Goal: Communication & Community: Answer question/provide support

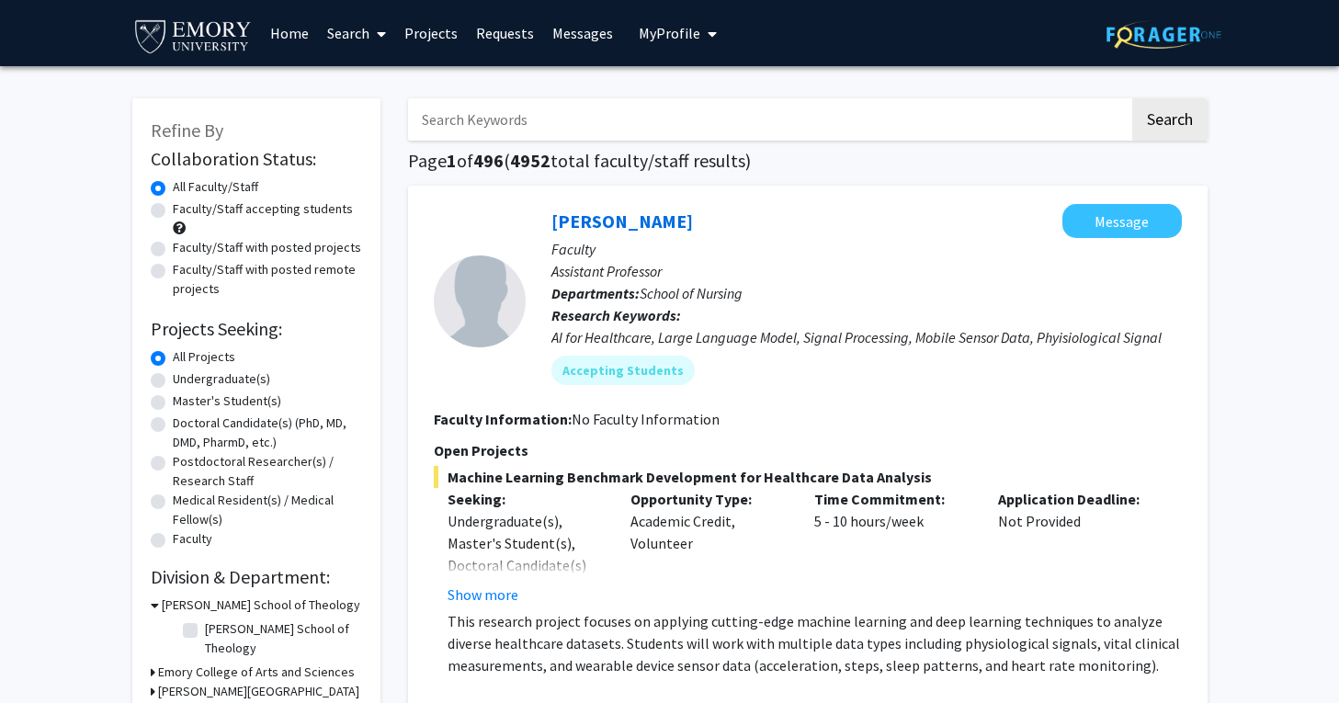
click at [700, 39] on span "My profile dropdown to access profile and logout" at bounding box center [708, 34] width 17 height 64
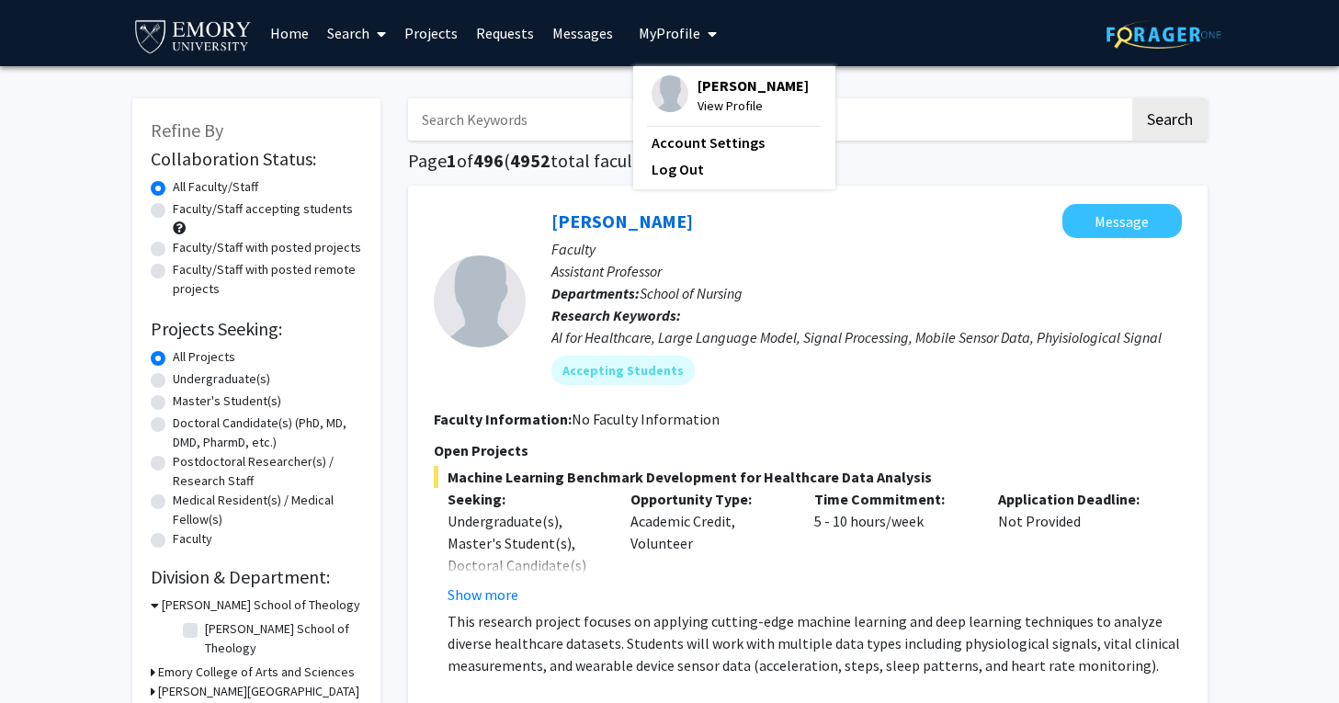
click at [580, 31] on link "Messages" at bounding box center [582, 33] width 79 height 64
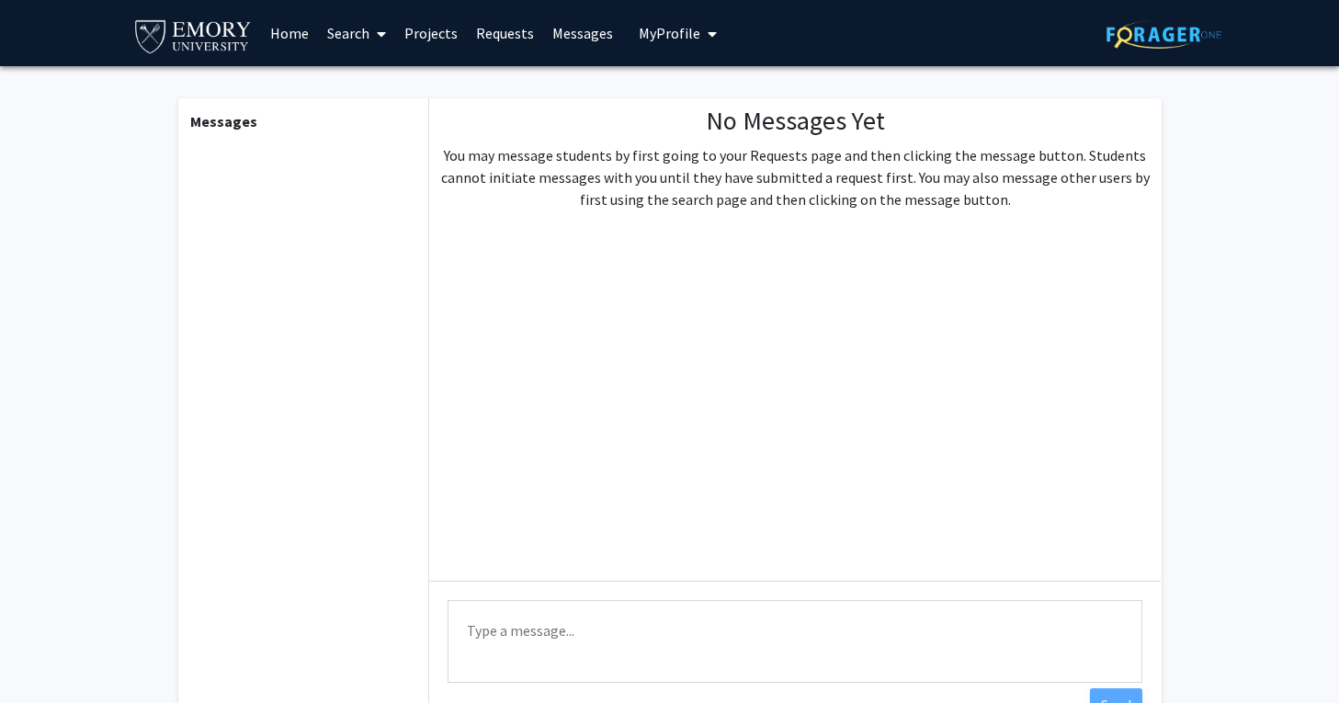
click at [514, 31] on link "Requests" at bounding box center [505, 33] width 76 height 64
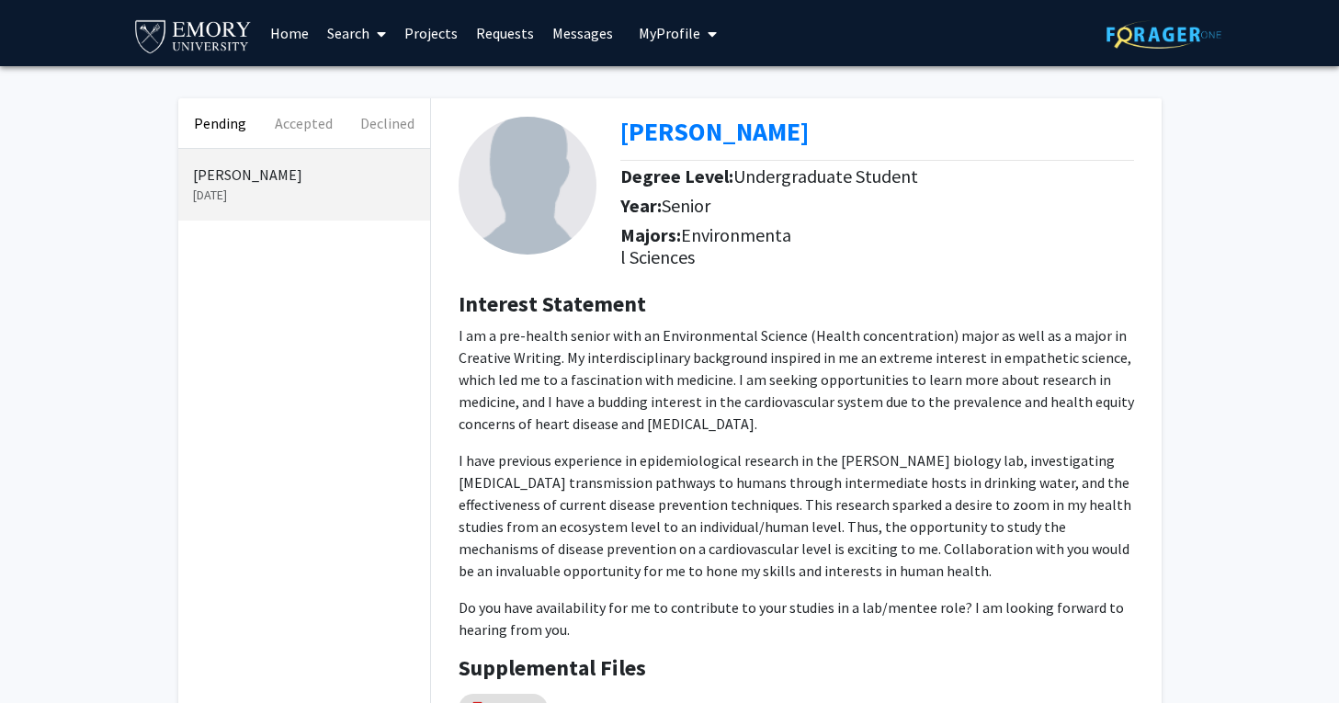
scroll to position [209, 0]
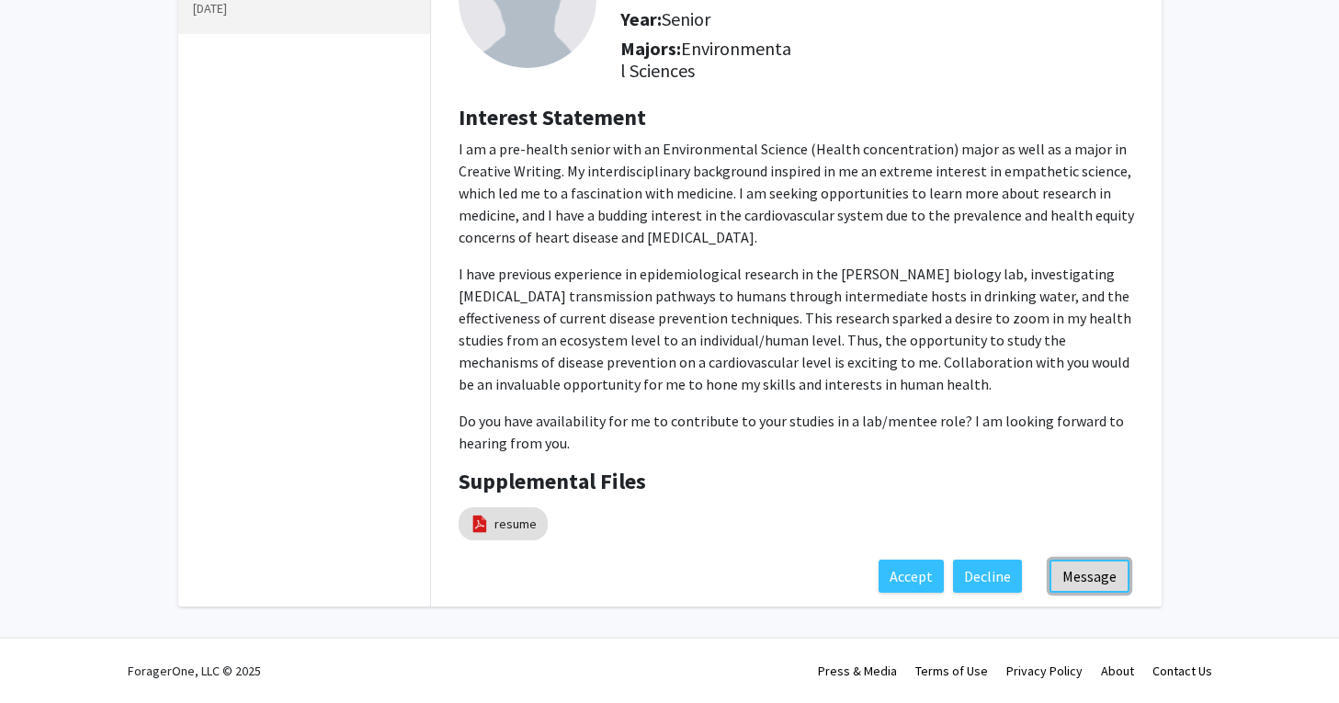
click at [1108, 585] on button "Message" at bounding box center [1089, 576] width 80 height 33
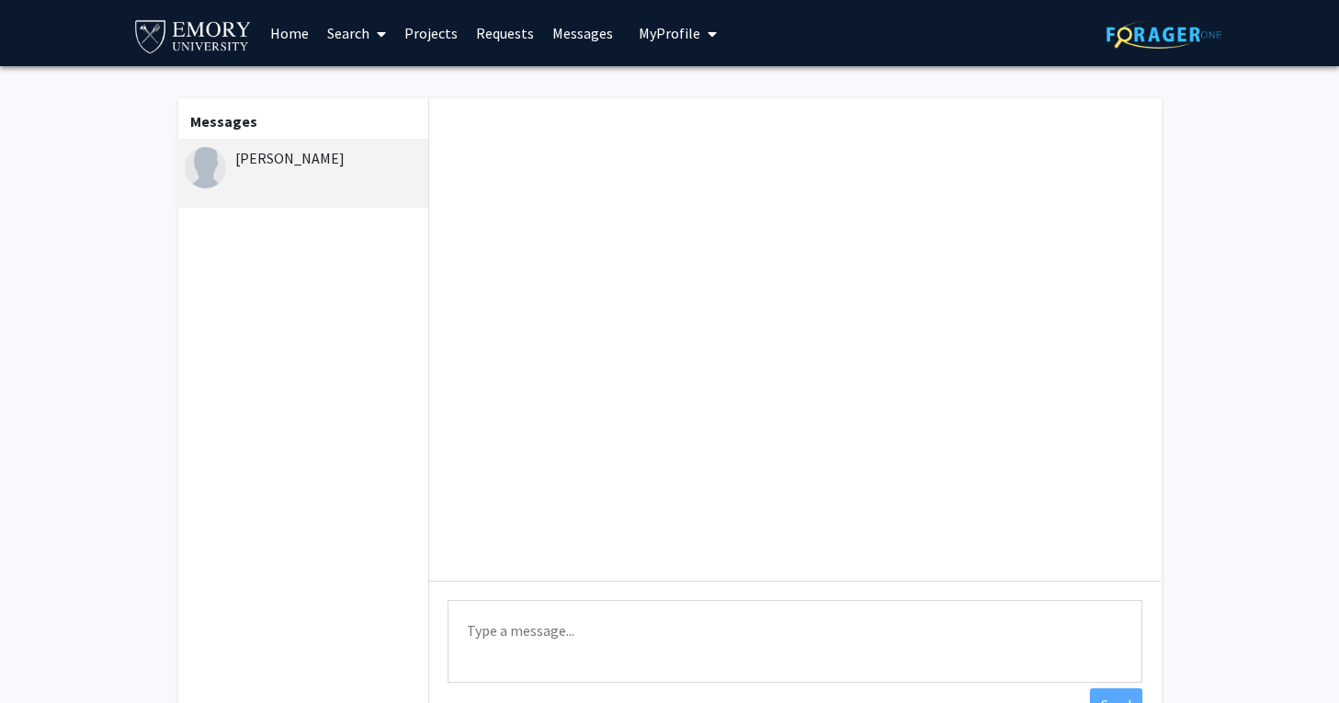
click at [688, 648] on textarea "Type a message" at bounding box center [794, 641] width 695 height 83
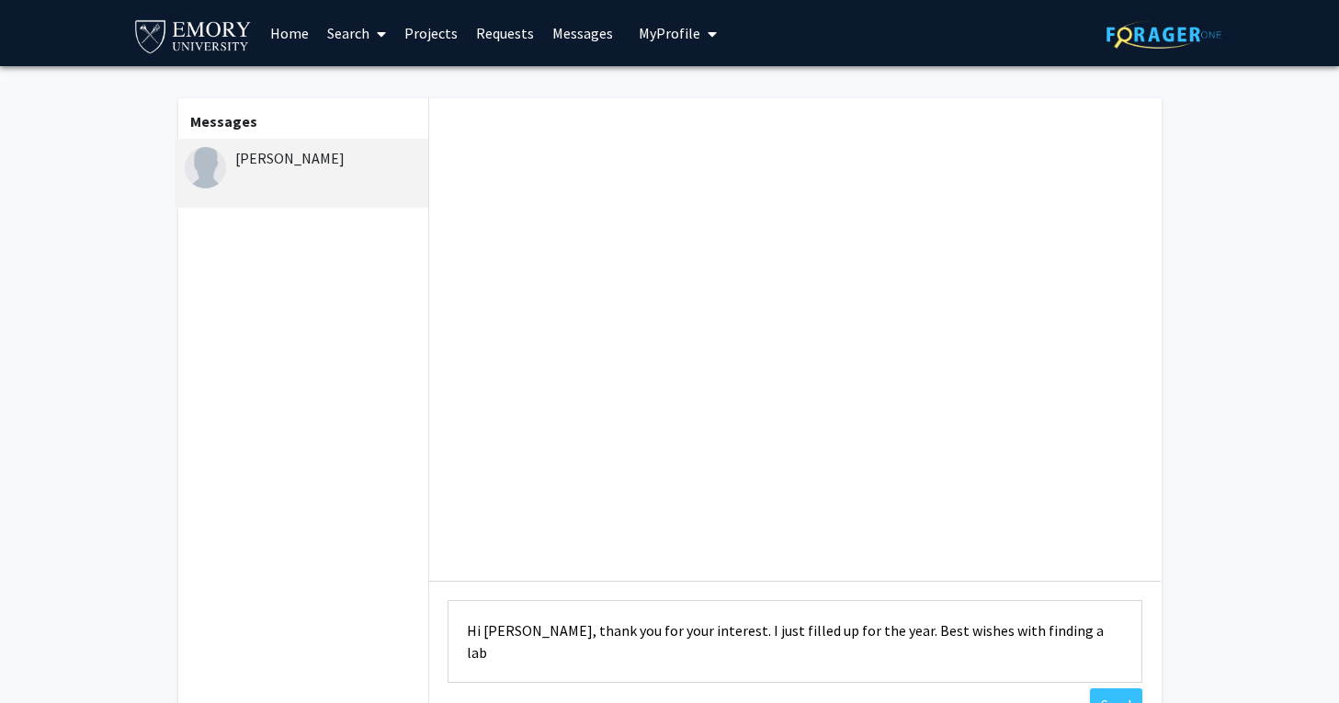
drag, startPoint x: 842, startPoint y: 632, endPoint x: 1135, endPoint y: 627, distance: 293.1
click at [1130, 629] on textarea "Hi [PERSON_NAME], thank you for your interest. I just filled up for the year. B…" at bounding box center [794, 641] width 695 height 83
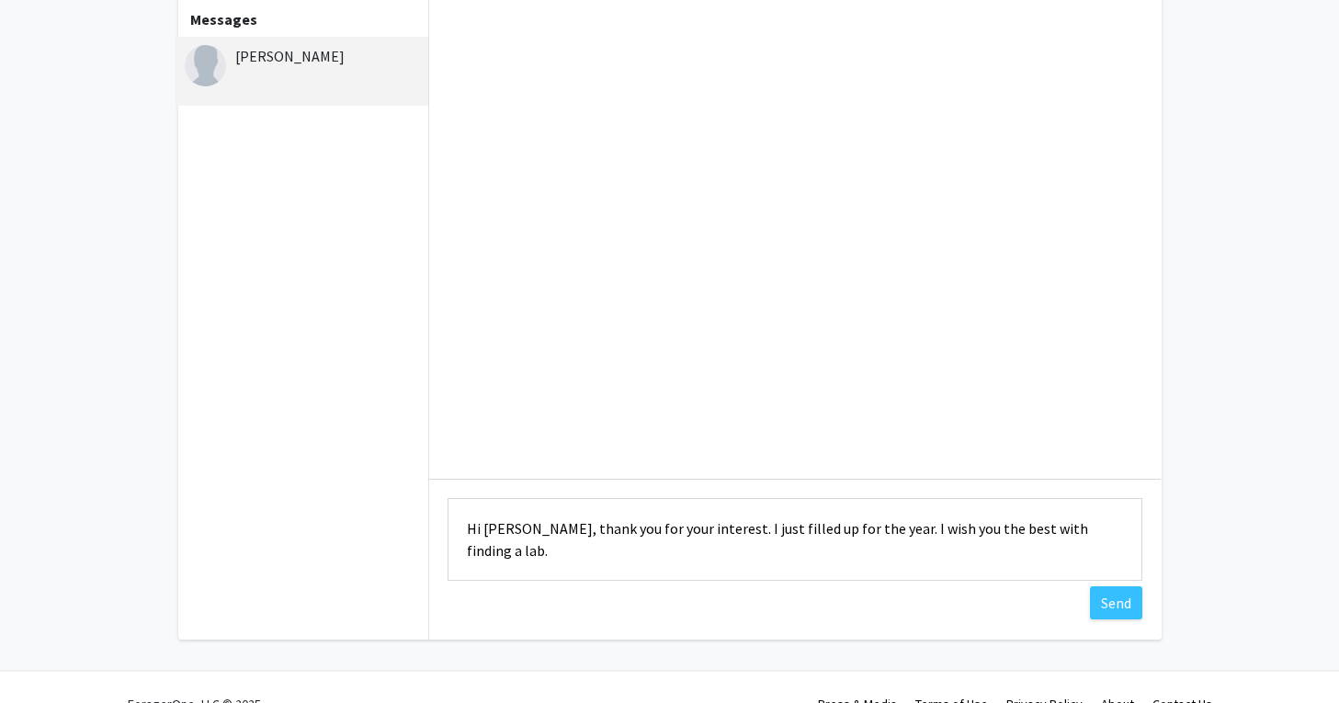
scroll to position [105, 0]
type textarea "Hi [PERSON_NAME], thank you for your interest. I just filled up for the year. I…"
click at [1117, 603] on button "Send" at bounding box center [1116, 599] width 52 height 33
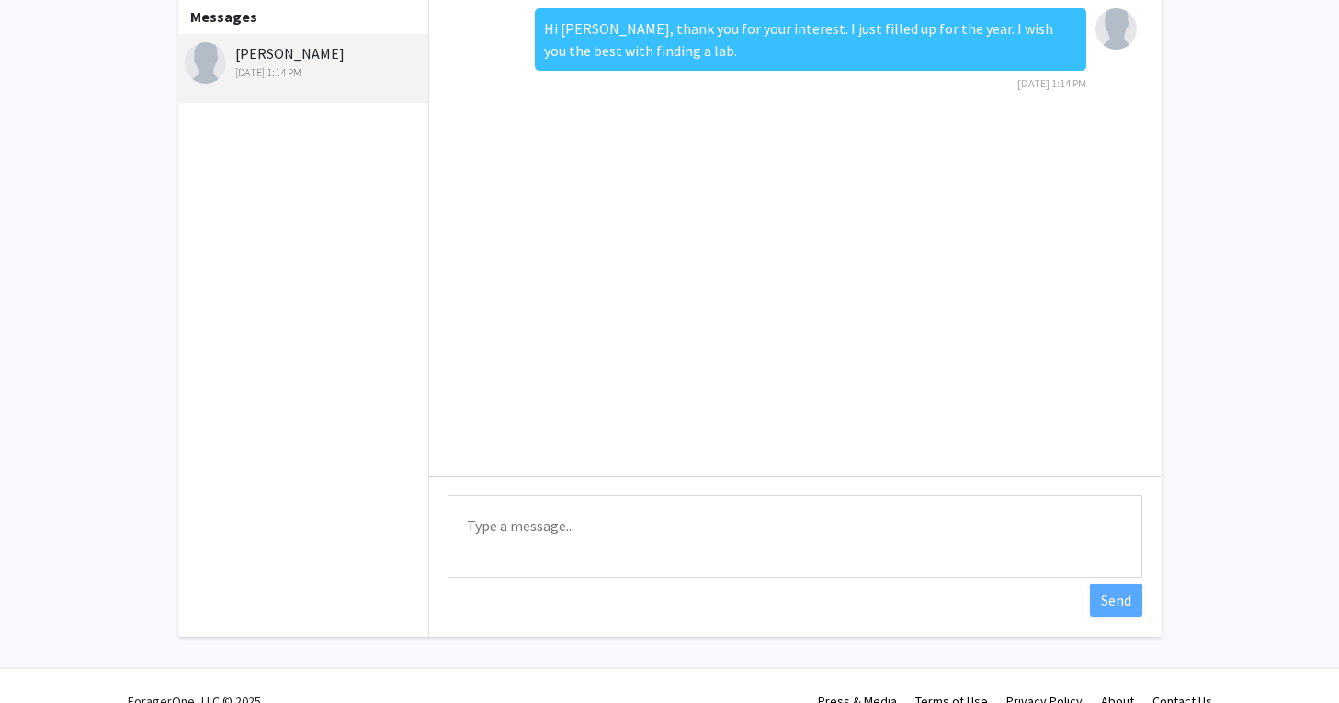
scroll to position [0, 0]
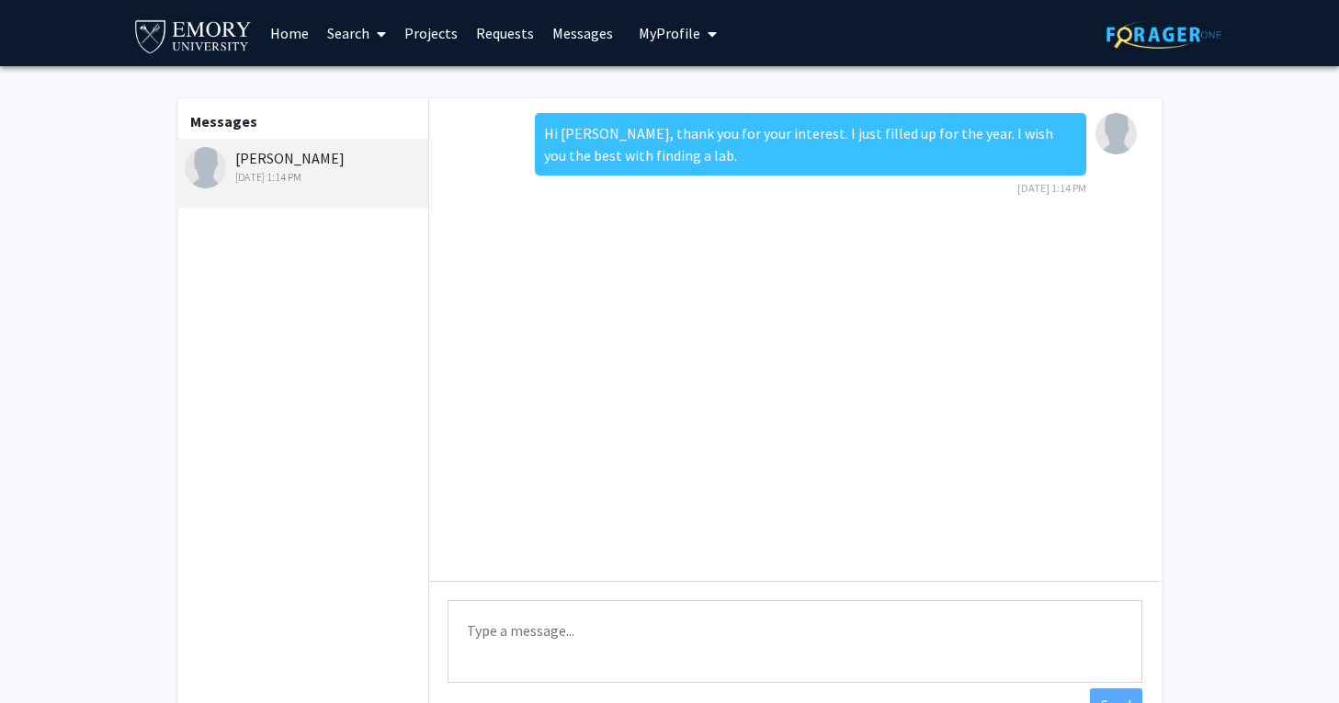
click at [678, 35] on span "My Profile" at bounding box center [670, 33] width 62 height 18
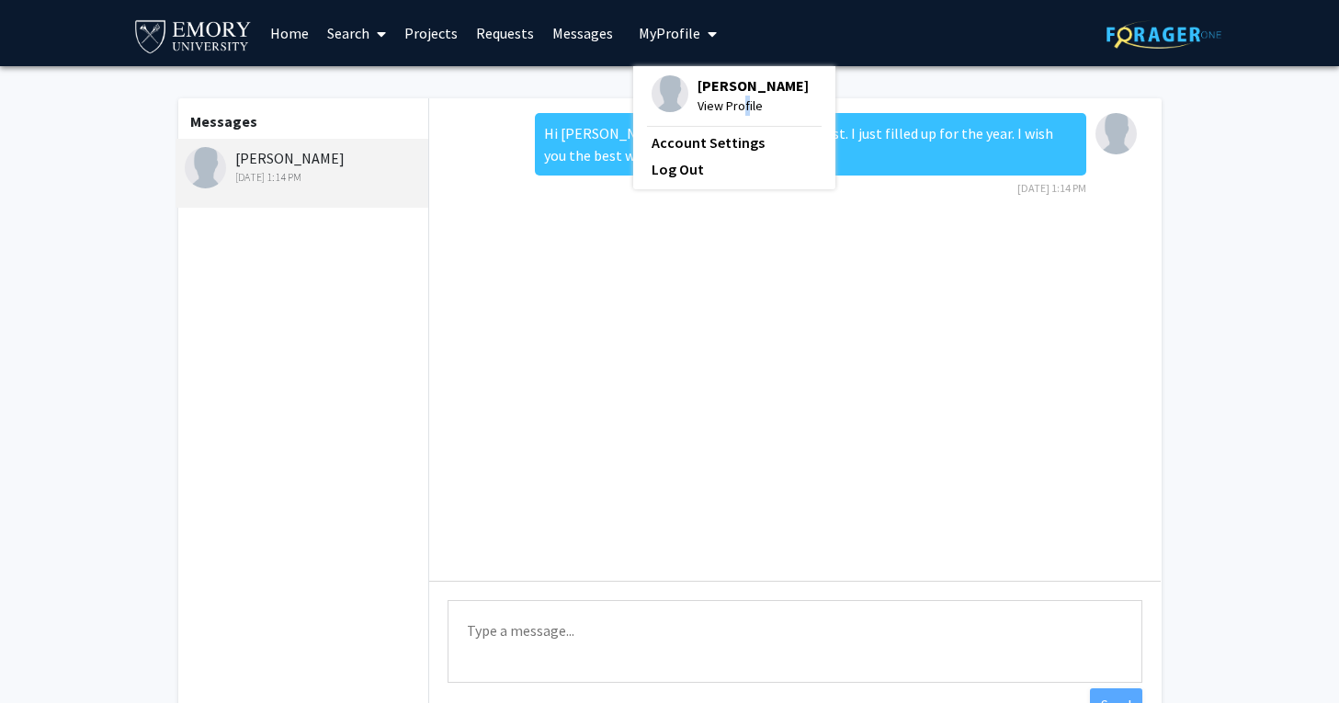
click at [738, 105] on span "View Profile" at bounding box center [752, 106] width 111 height 20
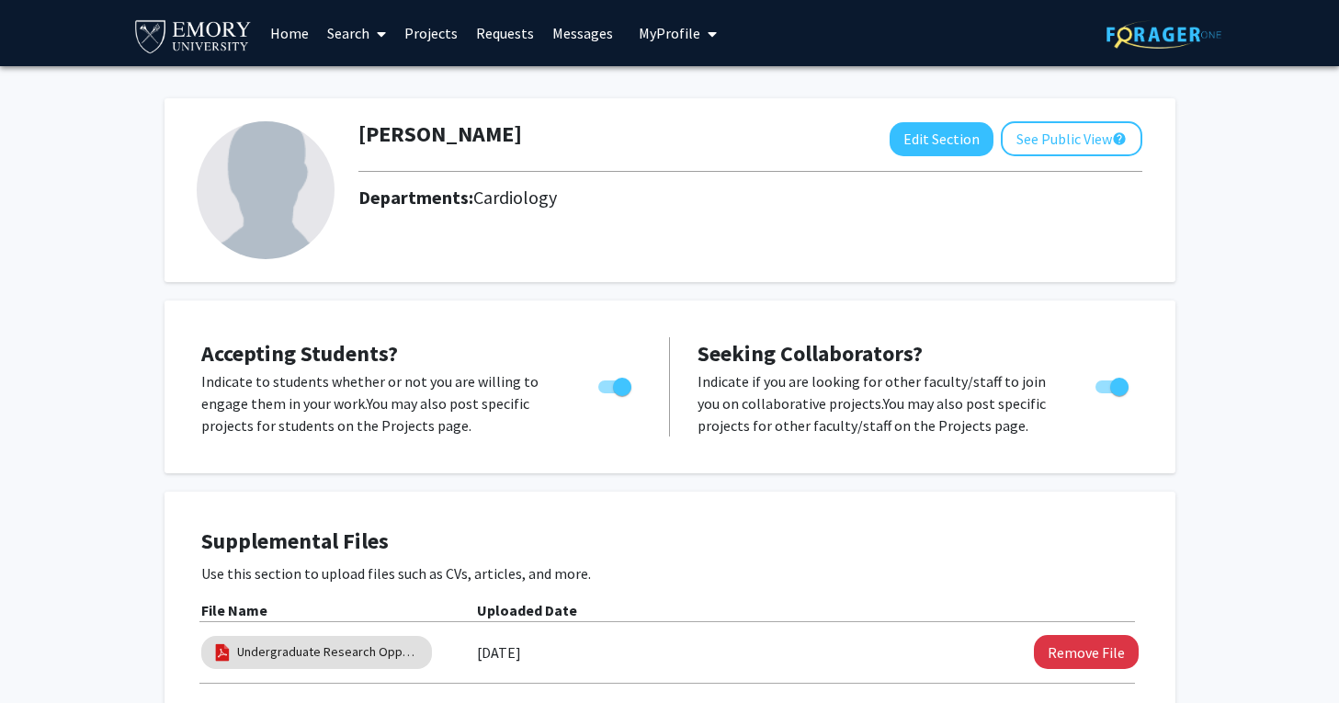
click at [433, 35] on link "Projects" at bounding box center [431, 33] width 72 height 64
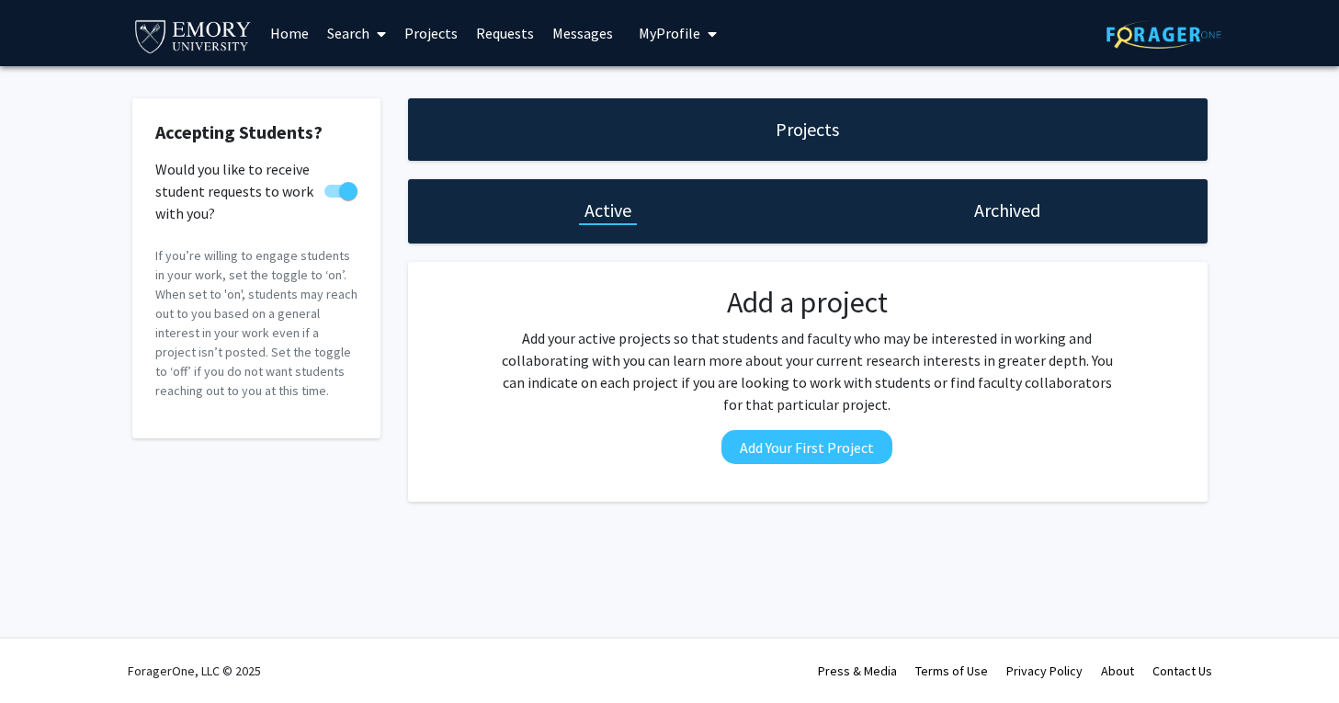
click at [673, 30] on span "My Profile" at bounding box center [670, 33] width 62 height 18
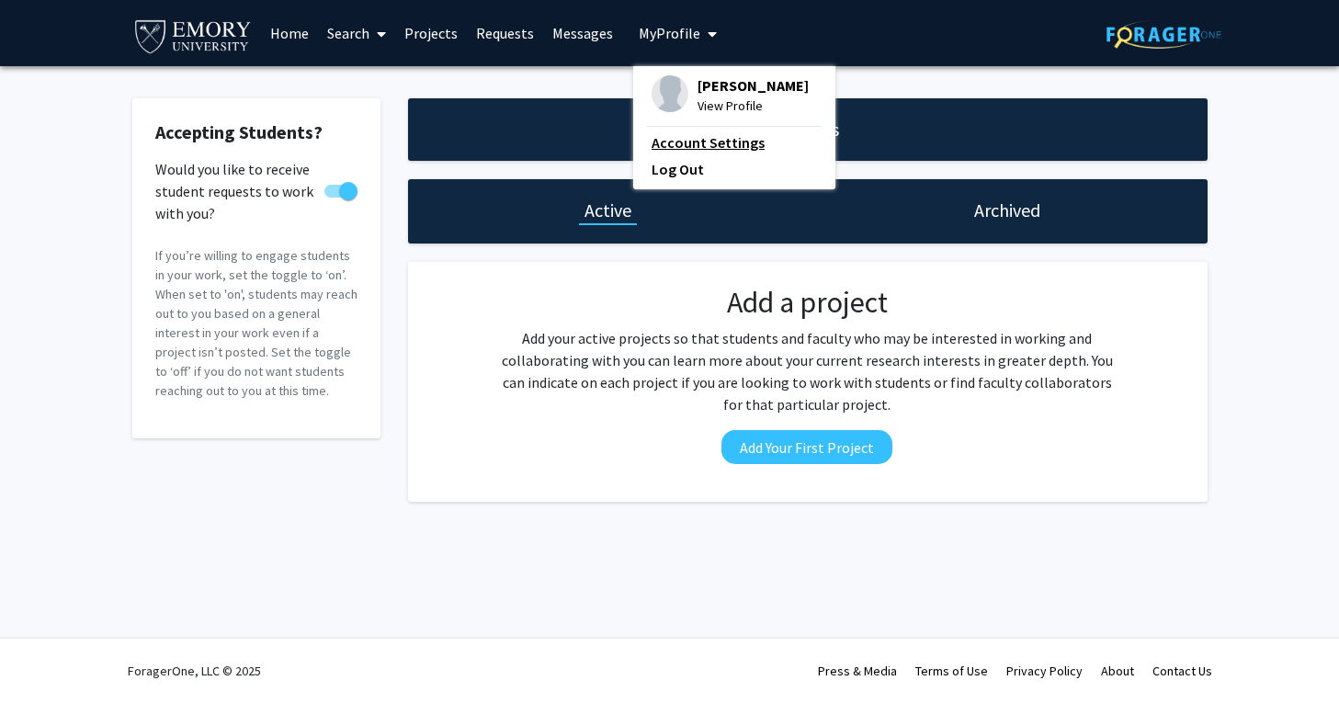
click at [659, 141] on link "Account Settings" at bounding box center [733, 142] width 165 height 22
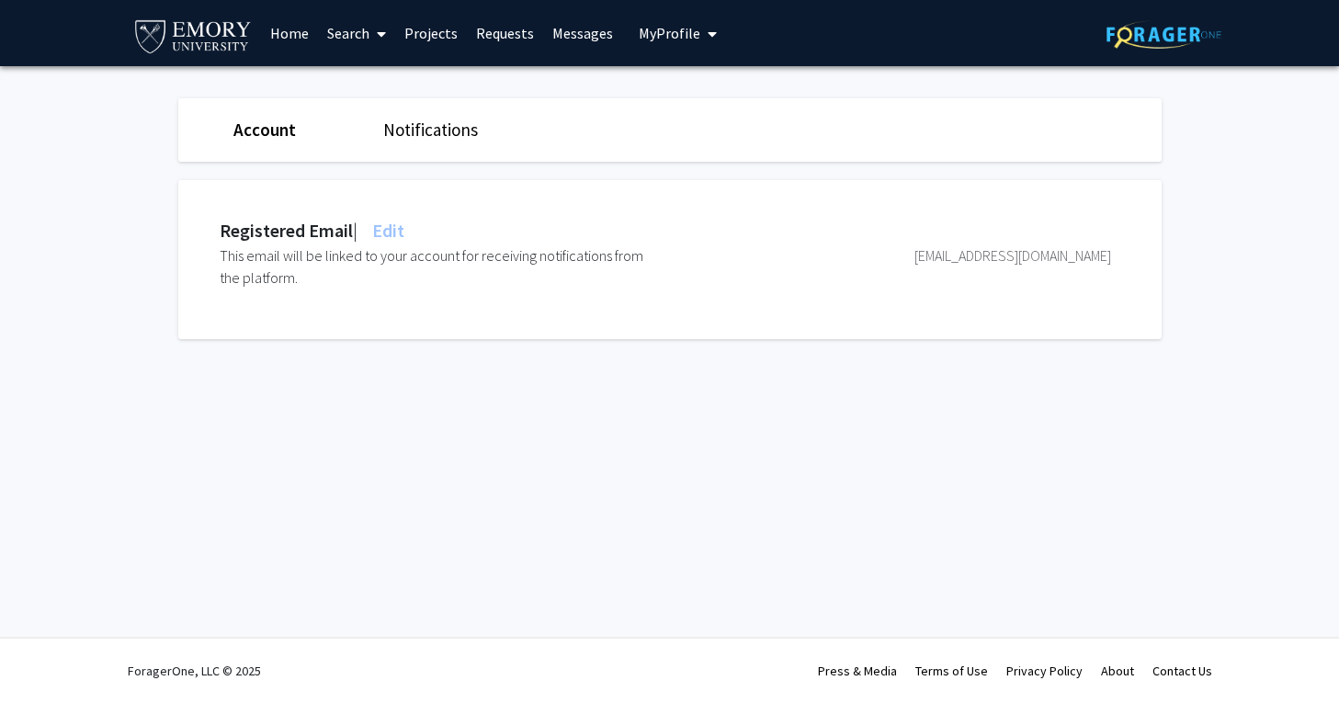
click at [325, 28] on link "Search" at bounding box center [356, 33] width 77 height 64
click at [417, 28] on link "Projects" at bounding box center [431, 33] width 72 height 64
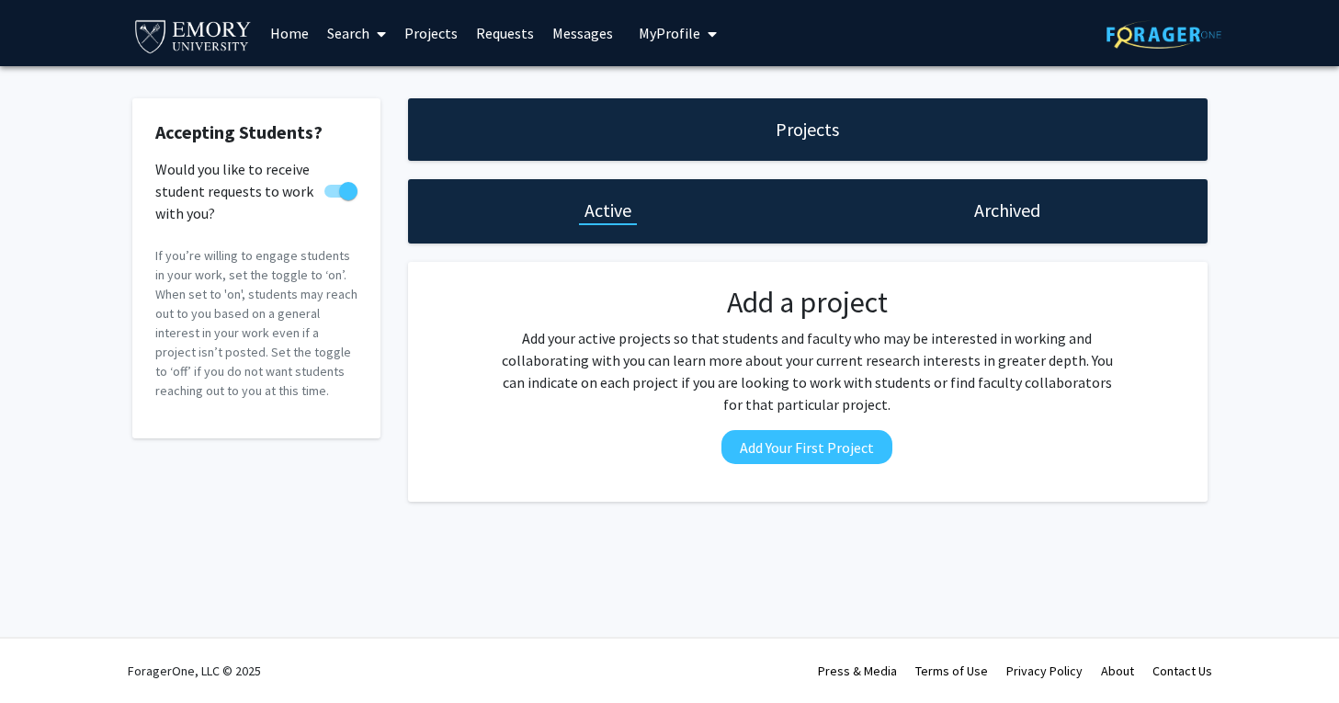
click at [491, 38] on link "Requests" at bounding box center [505, 33] width 76 height 64
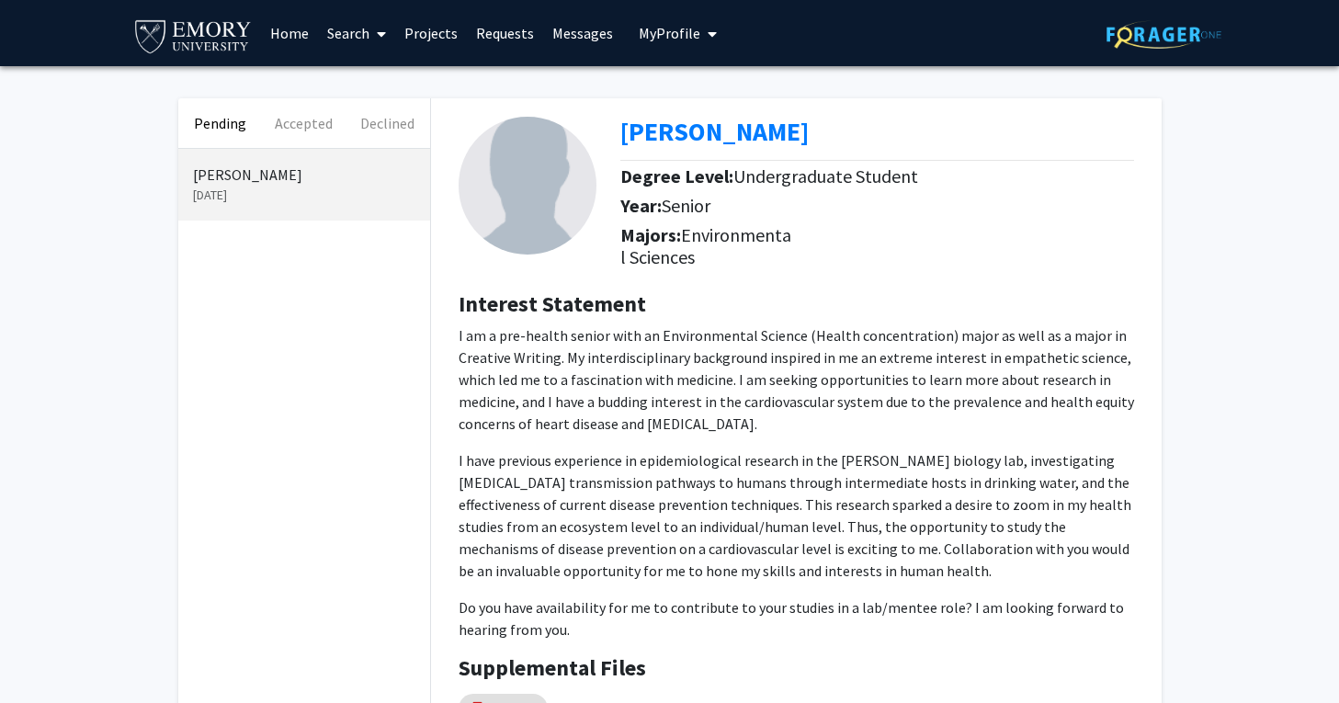
click at [379, 38] on icon at bounding box center [381, 34] width 9 height 15
click at [424, 38] on link "Projects" at bounding box center [431, 33] width 72 height 64
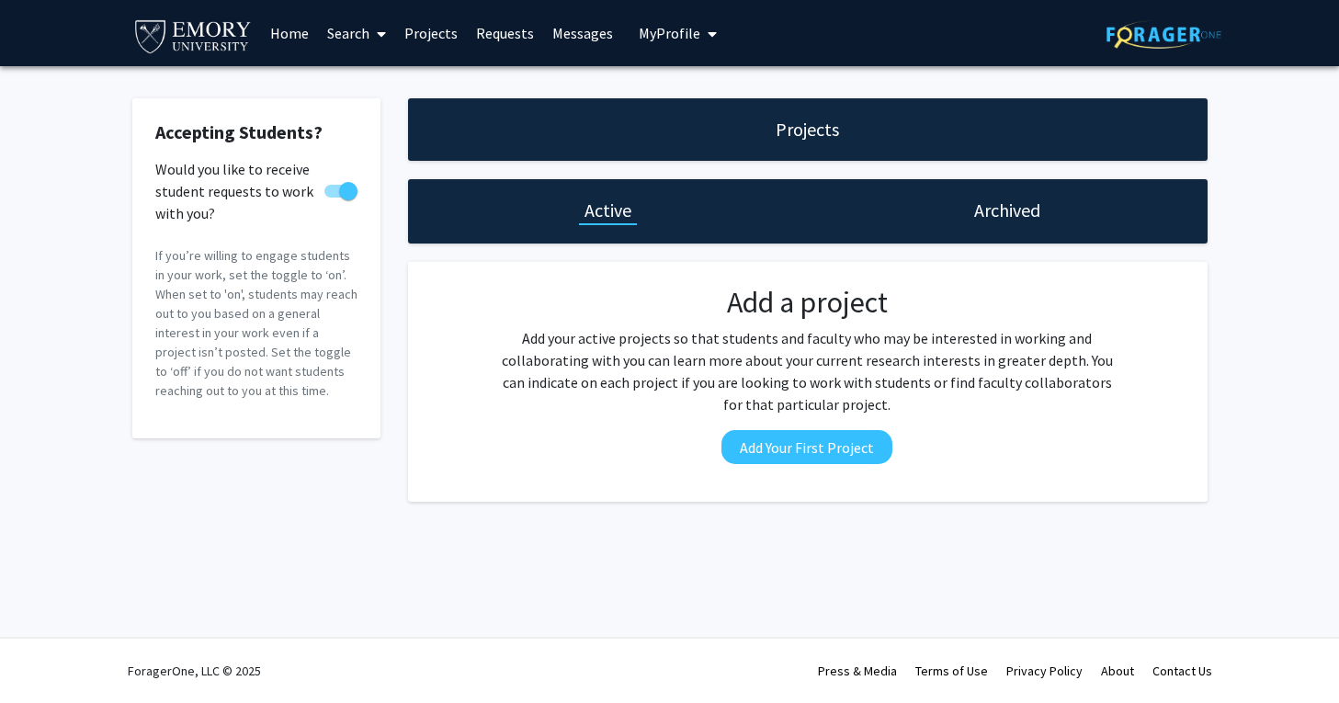
click at [647, 32] on span "My Profile" at bounding box center [670, 33] width 62 height 18
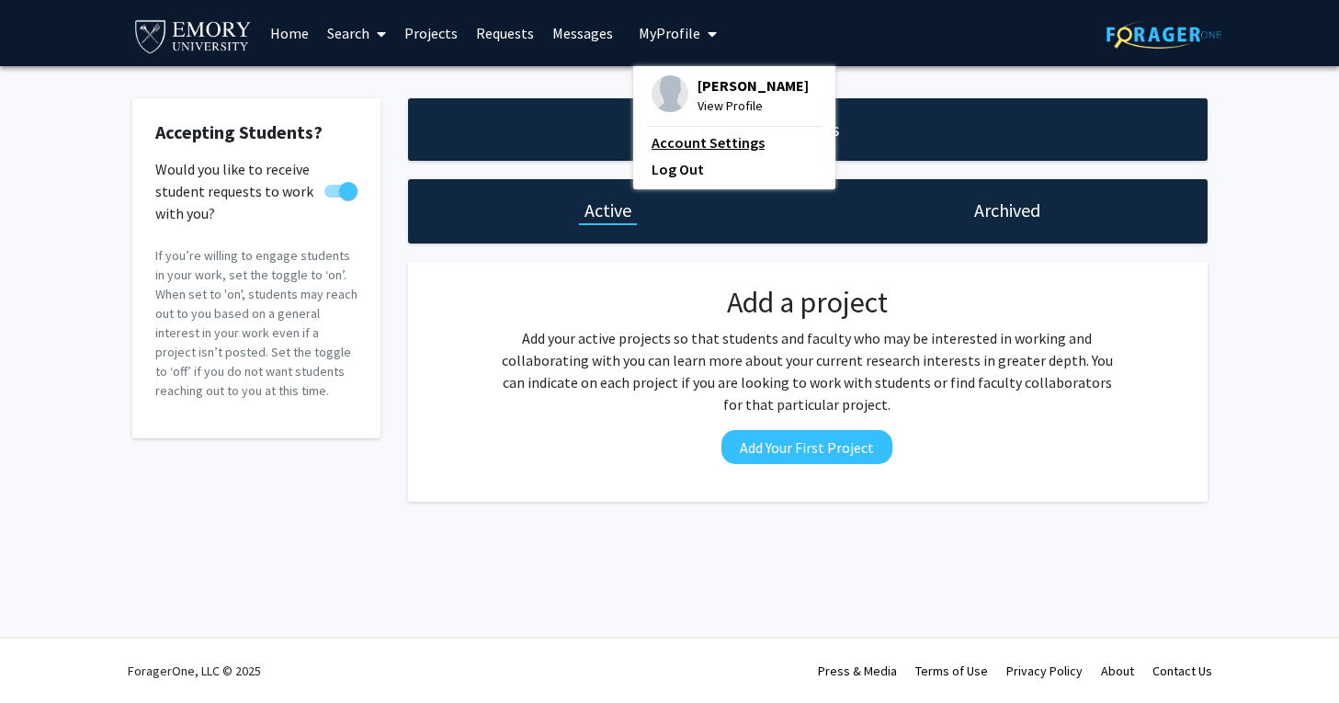
click at [660, 150] on link "Account Settings" at bounding box center [733, 142] width 165 height 22
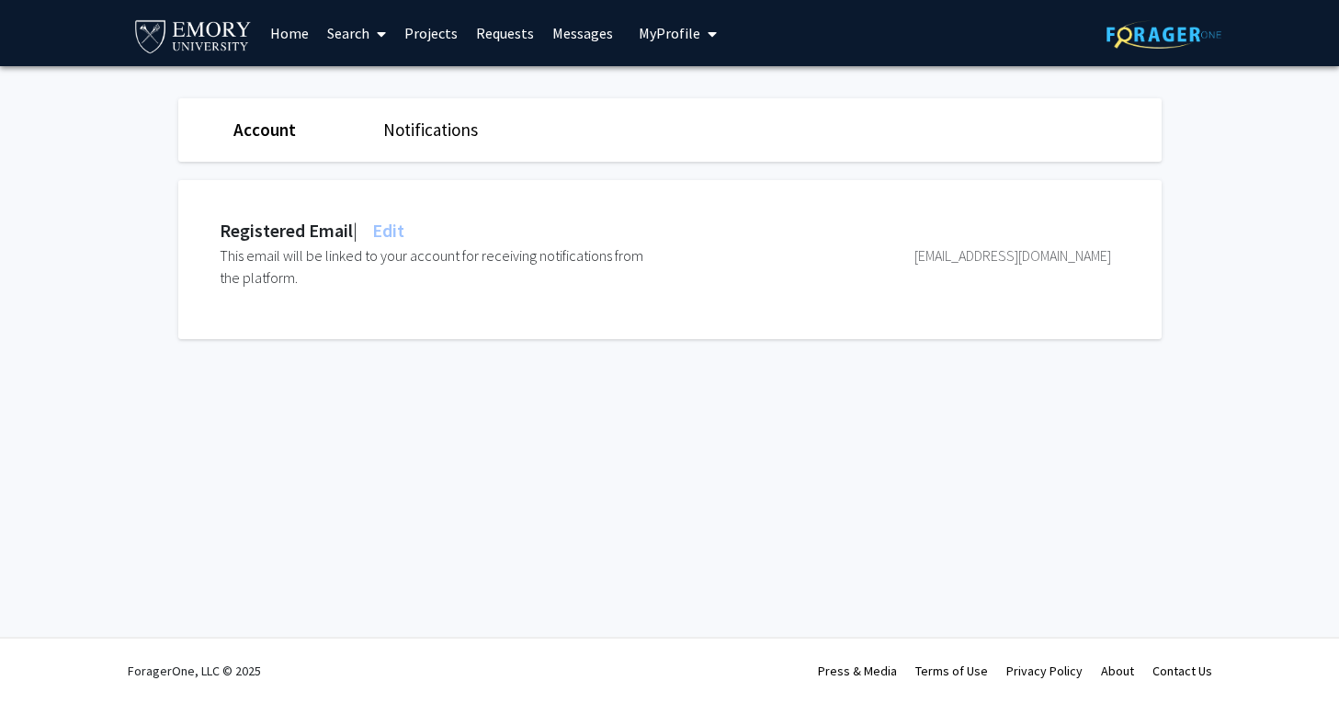
click at [429, 132] on link "Notifications" at bounding box center [430, 130] width 95 height 22
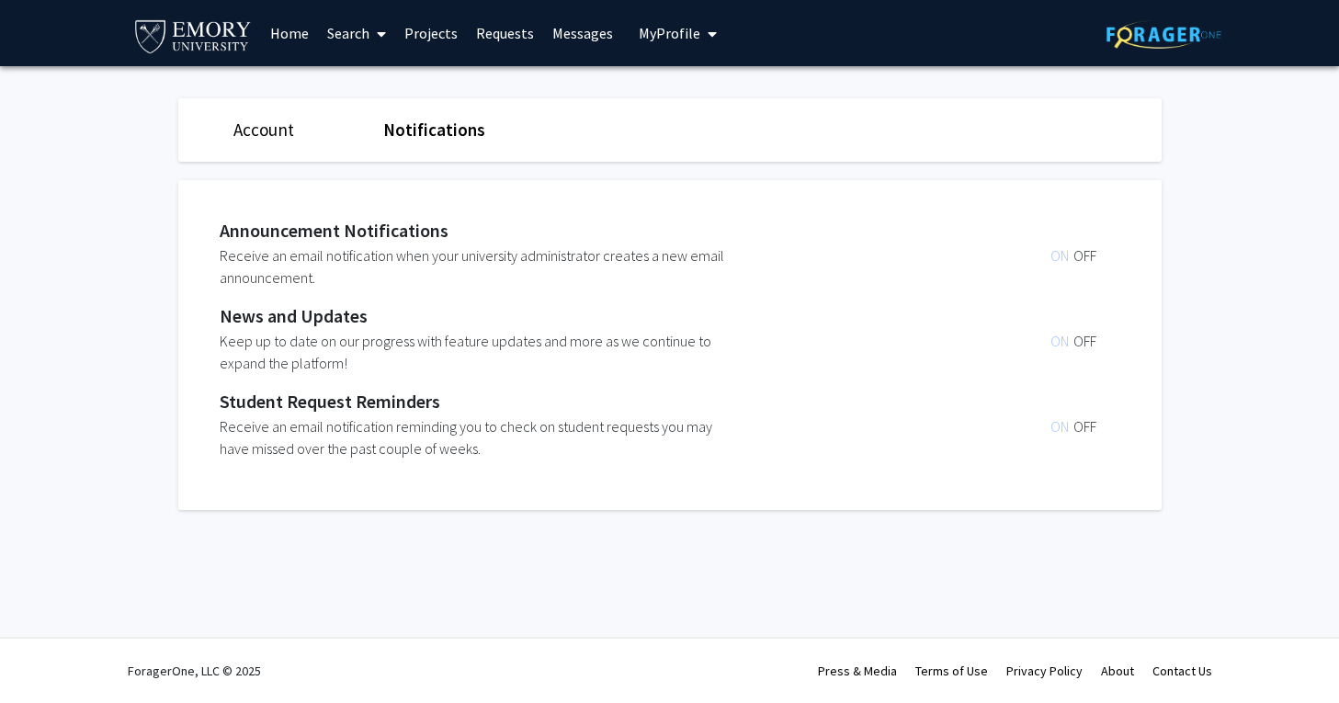
click at [420, 36] on link "Projects" at bounding box center [431, 33] width 72 height 64
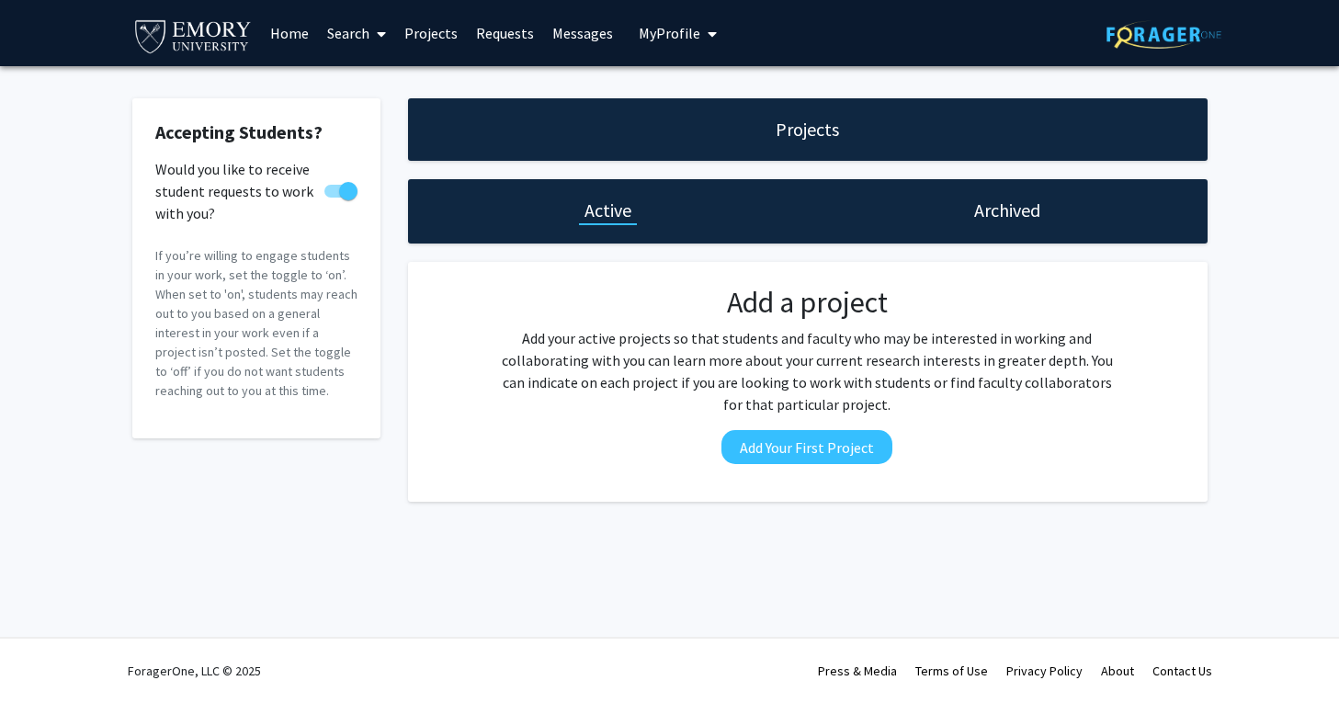
click at [759, 152] on div "Projects" at bounding box center [807, 129] width 799 height 62
click at [798, 137] on h1 "Projects" at bounding box center [806, 130] width 63 height 26
click at [1022, 195] on div "Archived" at bounding box center [1008, 211] width 400 height 64
click at [1007, 228] on div "Archived" at bounding box center [1008, 211] width 400 height 64
click at [495, 36] on link "Requests" at bounding box center [505, 33] width 76 height 64
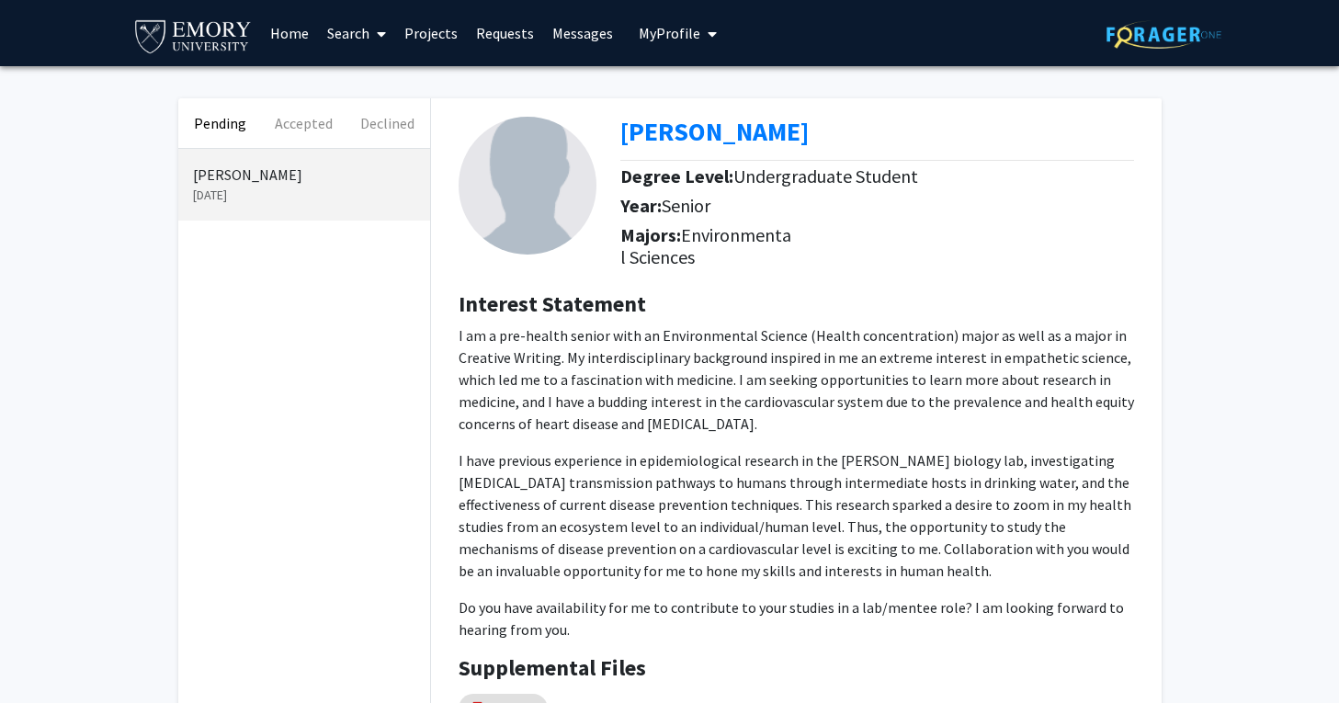
click at [572, 29] on link "Messages" at bounding box center [582, 33] width 79 height 64
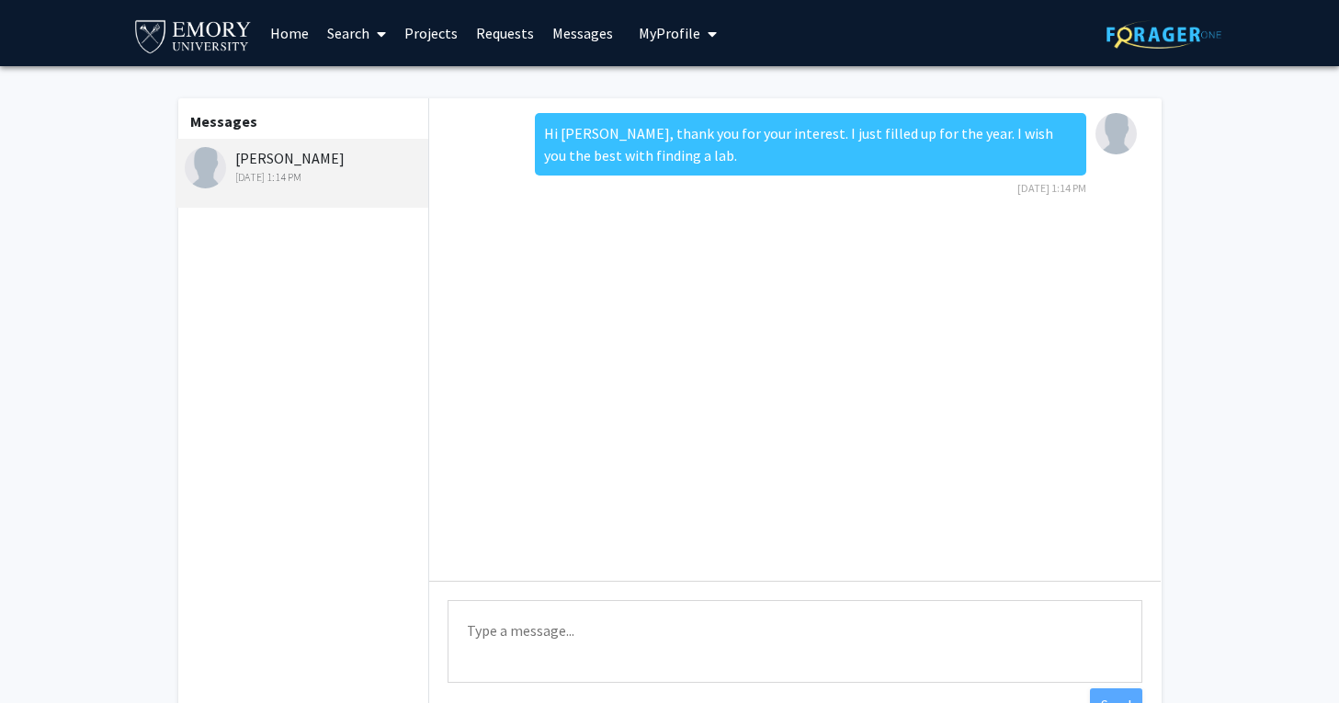
click at [682, 26] on span "My Profile" at bounding box center [670, 33] width 62 height 18
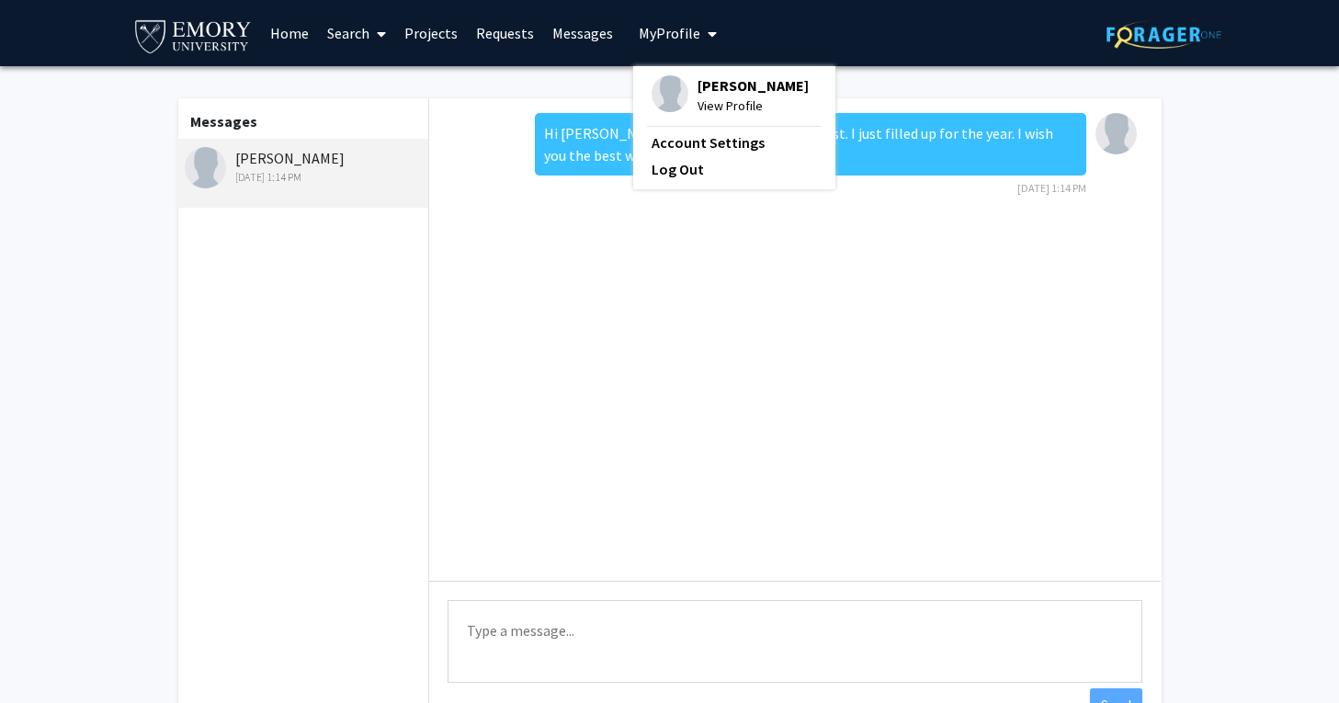
click at [718, 70] on div "[PERSON_NAME] View Profile Account Settings Log Out" at bounding box center [734, 127] width 202 height 123
click at [297, 25] on link "Home" at bounding box center [289, 33] width 57 height 64
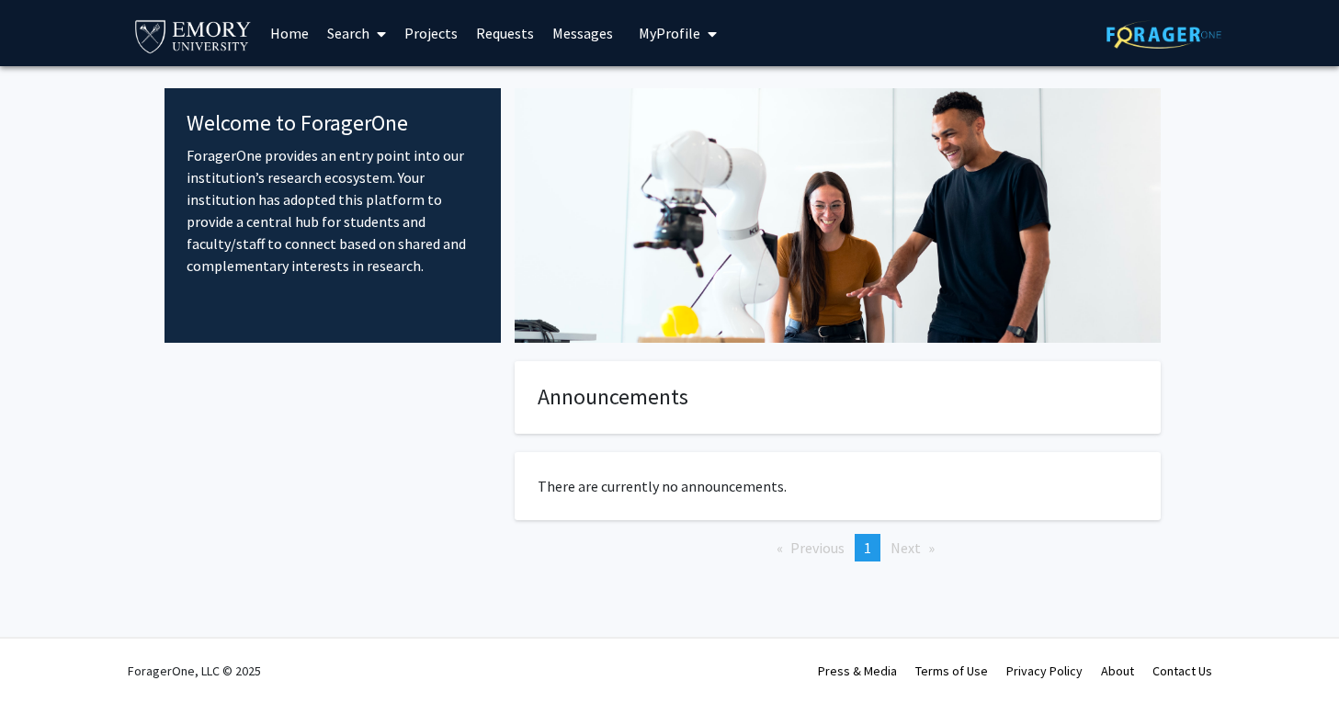
click at [1157, 37] on img at bounding box center [1163, 34] width 115 height 28
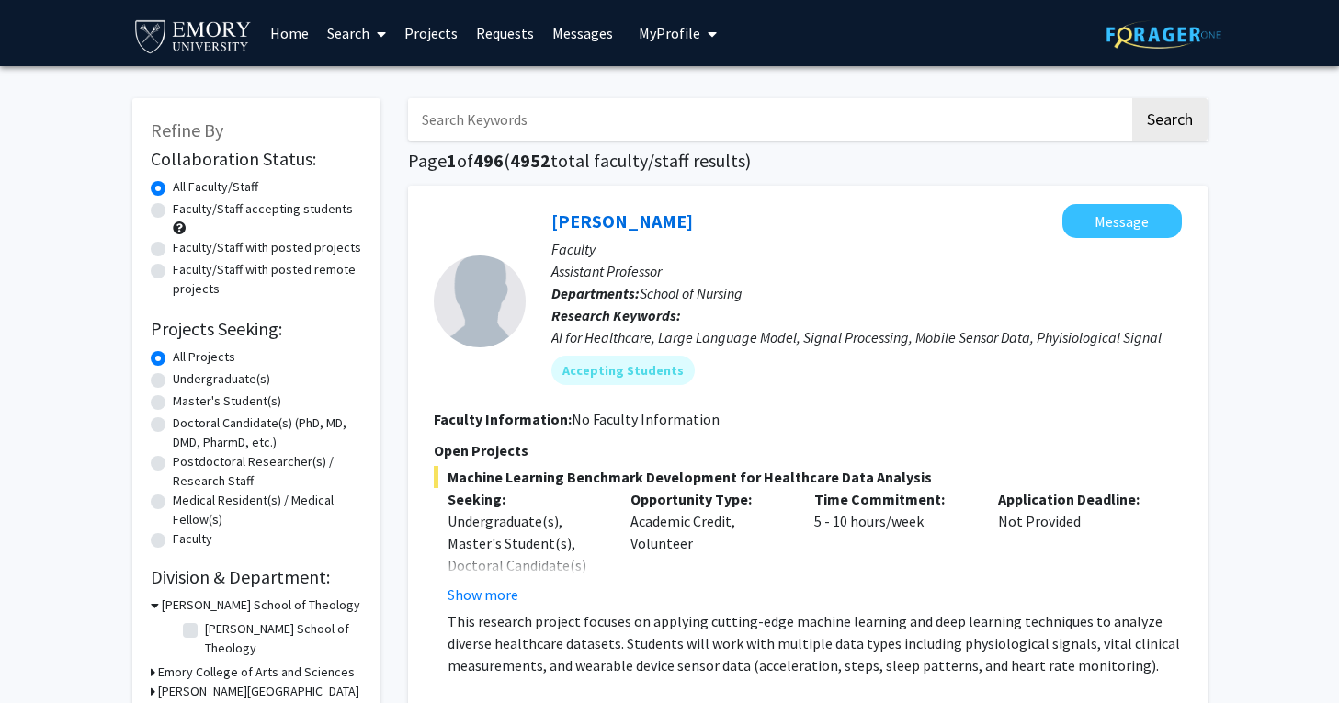
click at [627, 106] on input "Search Keywords" at bounding box center [768, 119] width 721 height 42
type input "l"
type input "kaw"
click at [1132, 98] on button "Search" at bounding box center [1169, 119] width 75 height 42
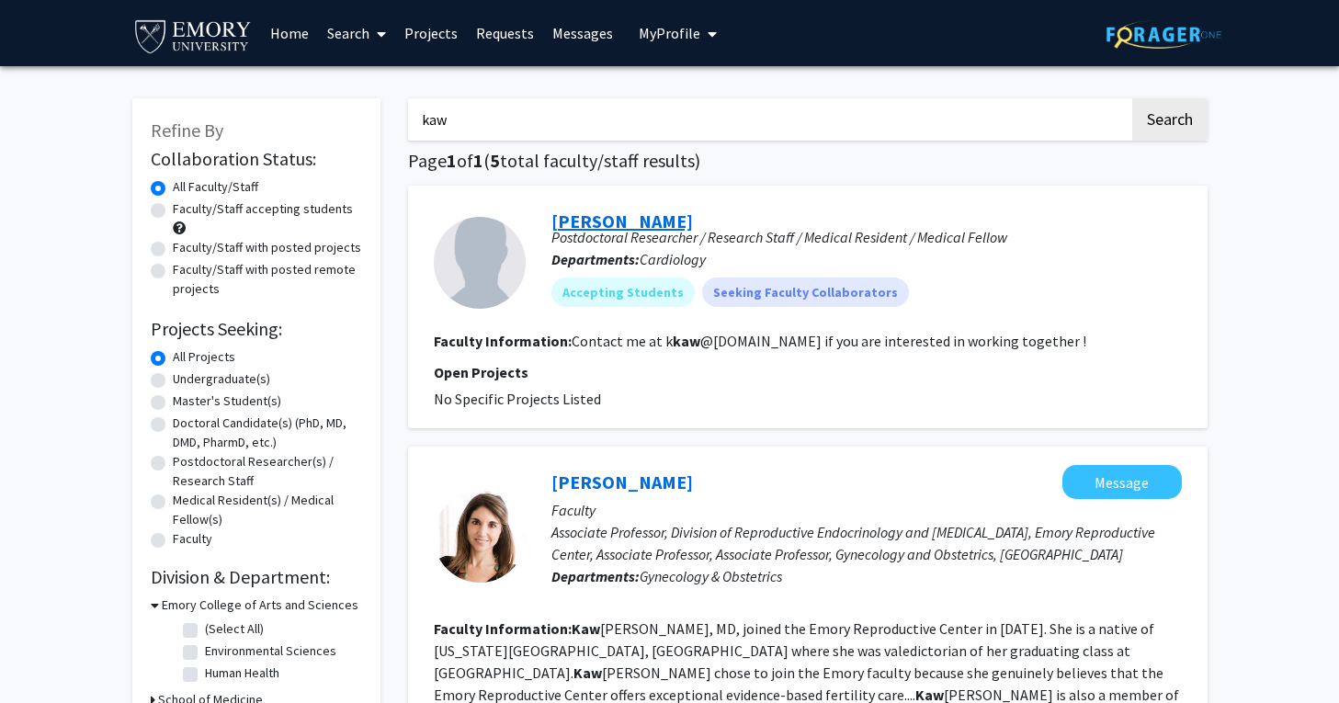
click at [603, 226] on link "[PERSON_NAME]" at bounding box center [621, 220] width 141 height 23
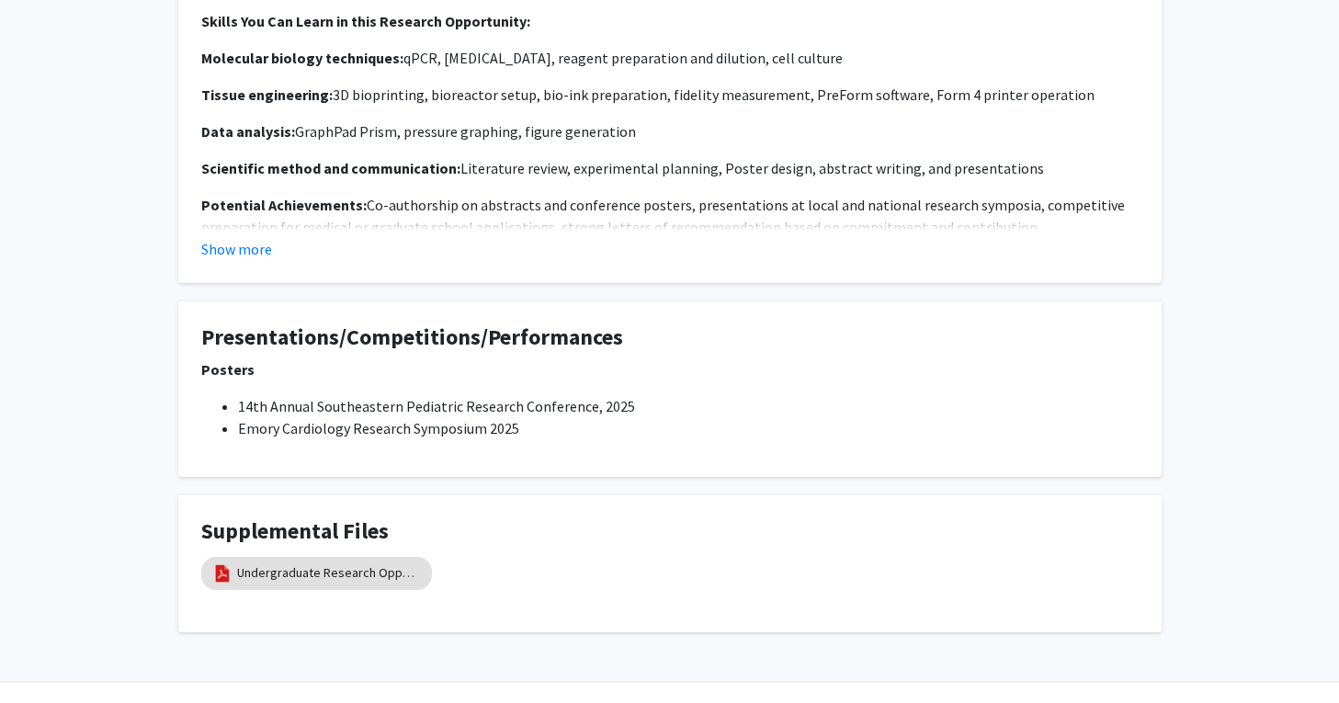
scroll to position [1167, 0]
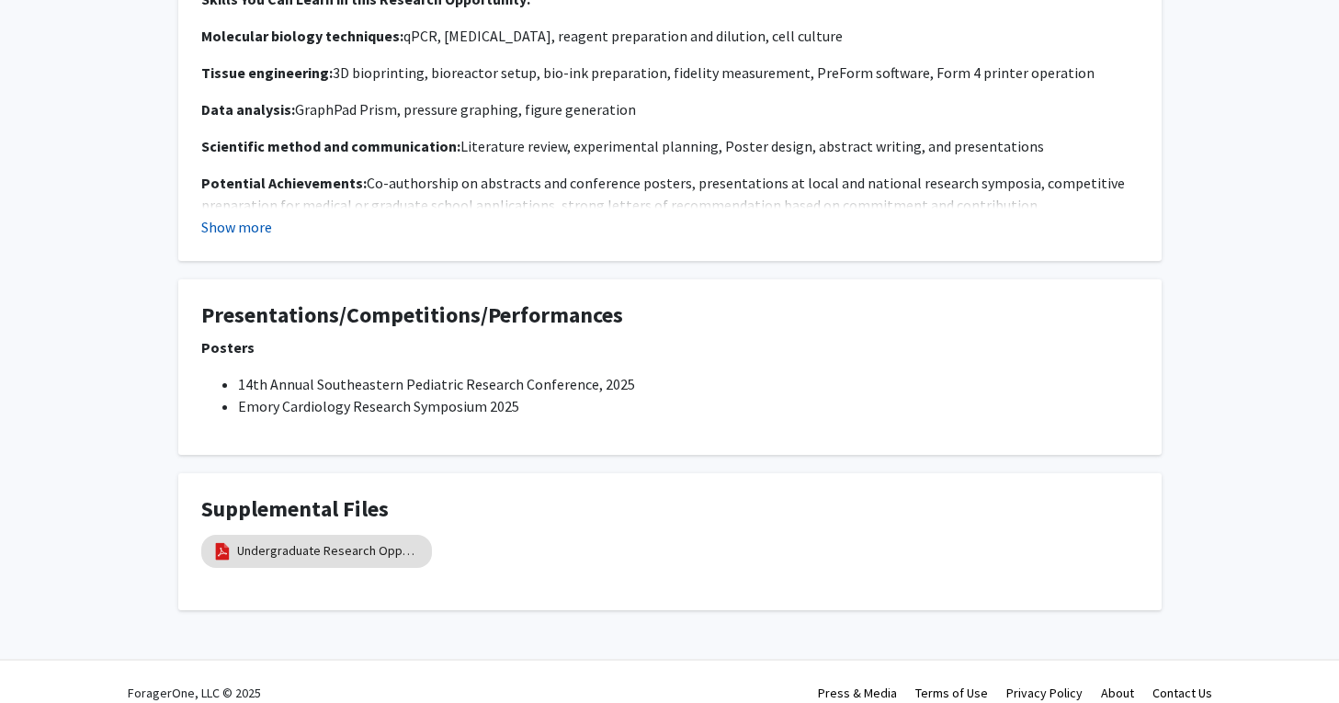
click at [244, 216] on button "Show more" at bounding box center [236, 227] width 71 height 22
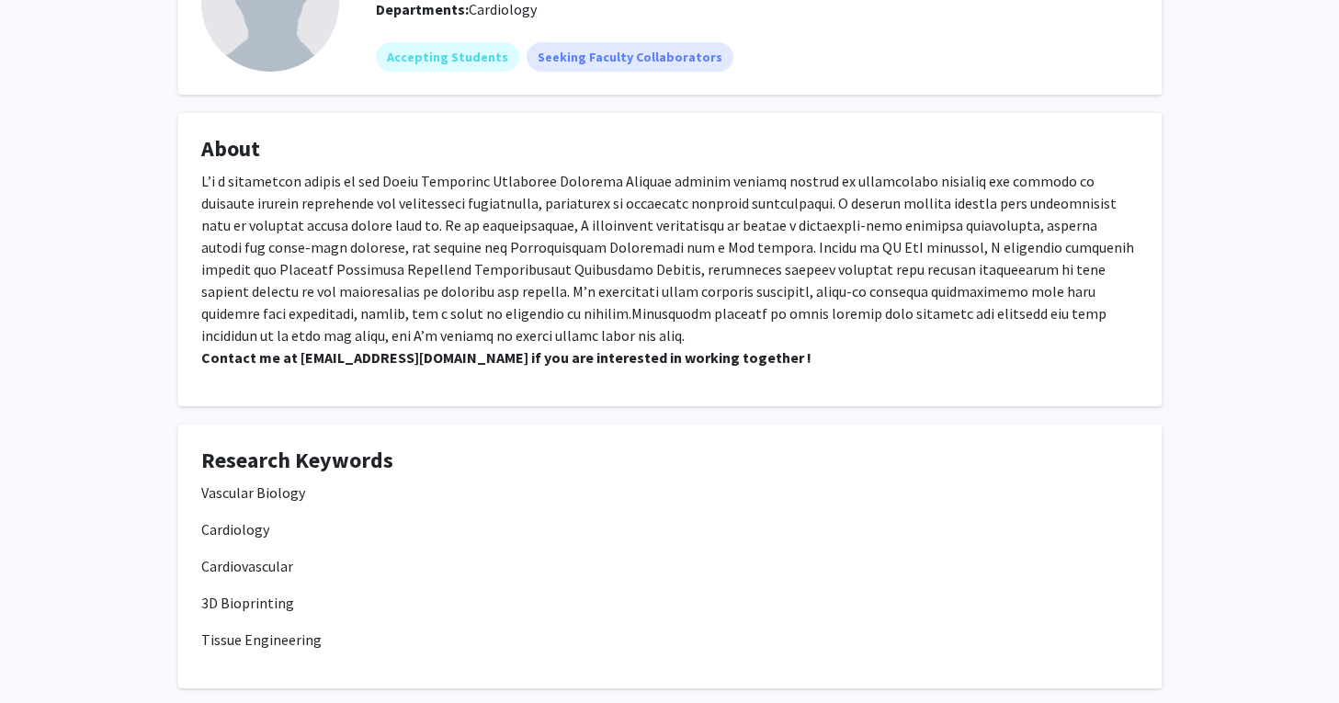
scroll to position [0, 0]
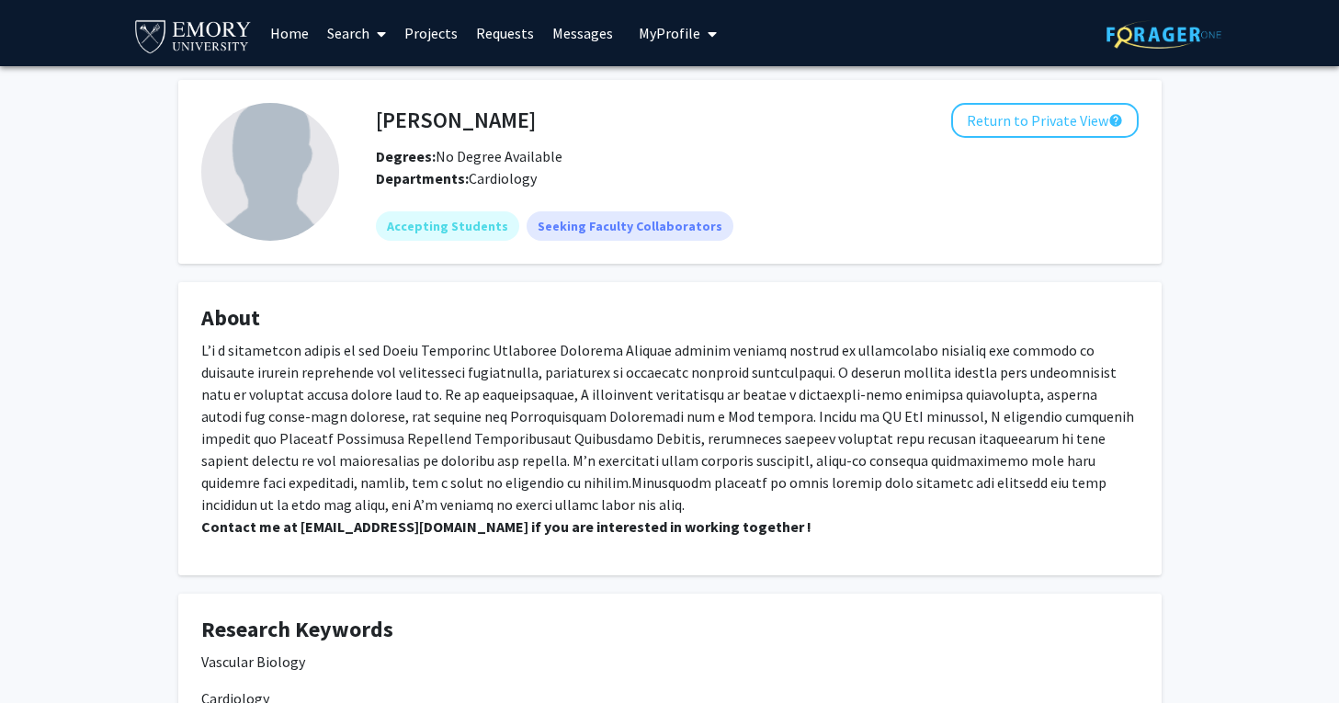
drag, startPoint x: 402, startPoint y: 329, endPoint x: 413, endPoint y: 487, distance: 158.4
click at [413, 487] on fg-card "About Contact me at [EMAIL_ADDRESS][DOMAIN_NAME] if you are interested in worki…" at bounding box center [669, 428] width 983 height 293
click at [413, 487] on p "Contact me at [EMAIL_ADDRESS][DOMAIN_NAME] if you are interested in working tog…" at bounding box center [669, 438] width 937 height 198
